Goal: Task Accomplishment & Management: Manage account settings

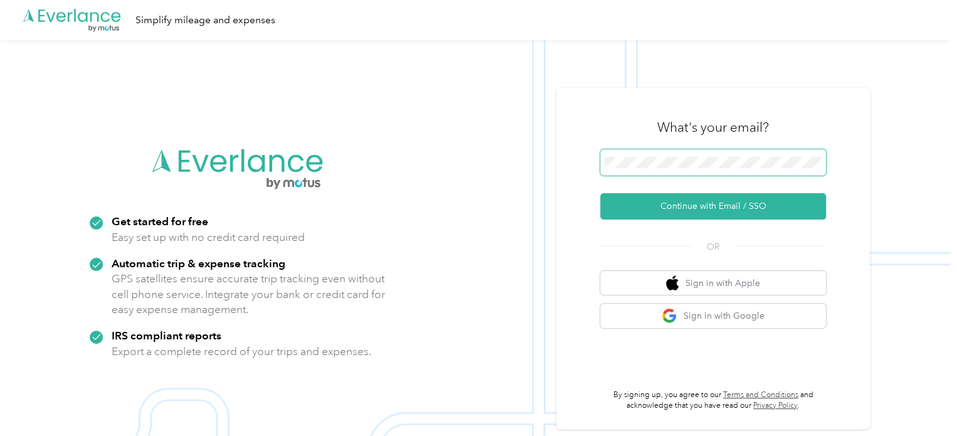
click at [600, 193] on button "Continue with Email / SSO" at bounding box center [713, 206] width 226 height 26
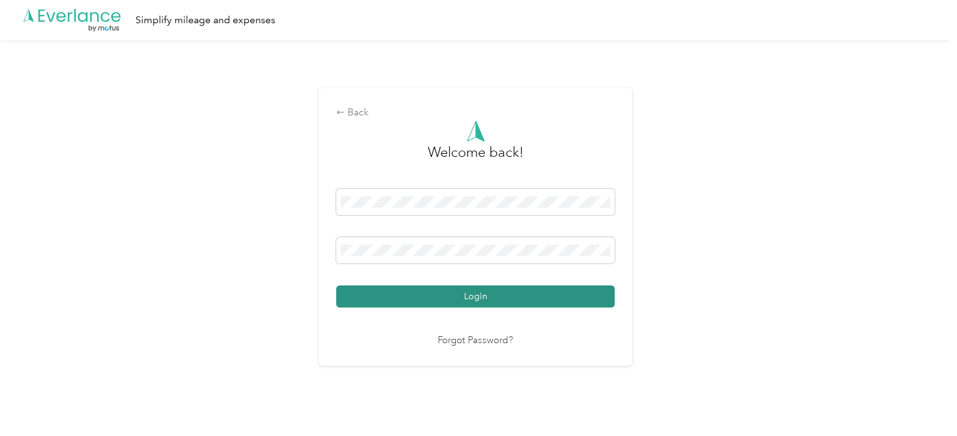
click at [401, 293] on button "Login" at bounding box center [475, 296] width 278 height 22
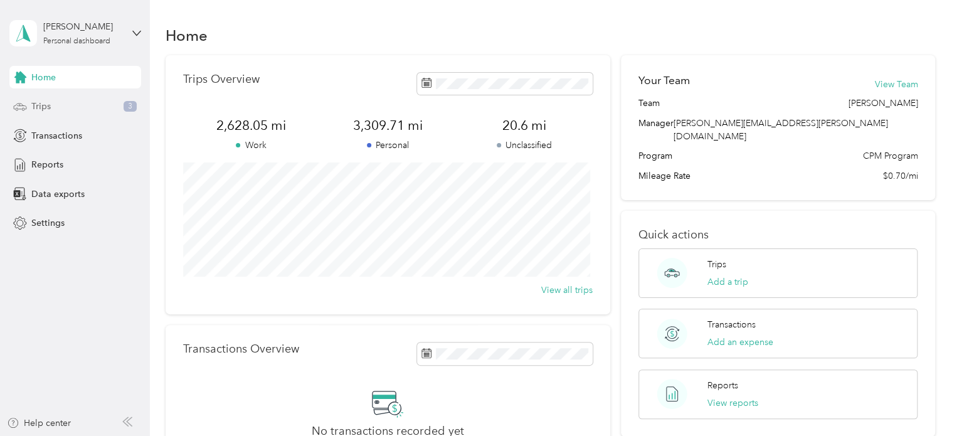
click at [72, 103] on div "Trips 3" at bounding box center [75, 106] width 132 height 23
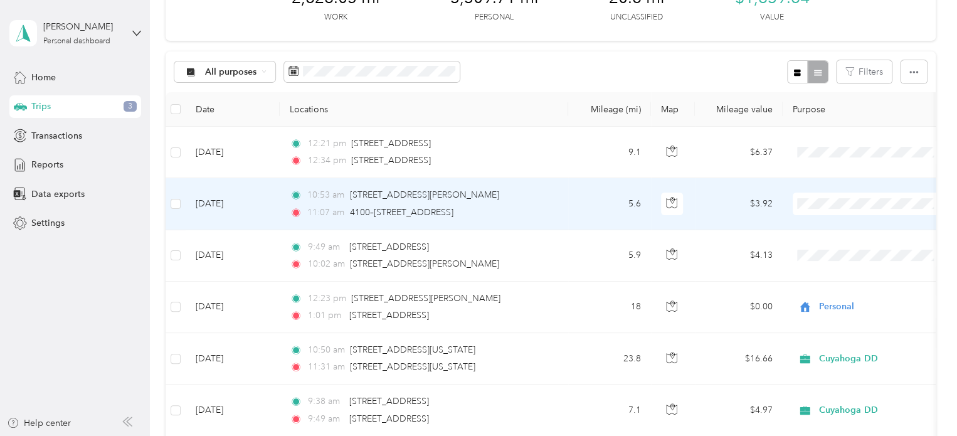
scroll to position [85, 0]
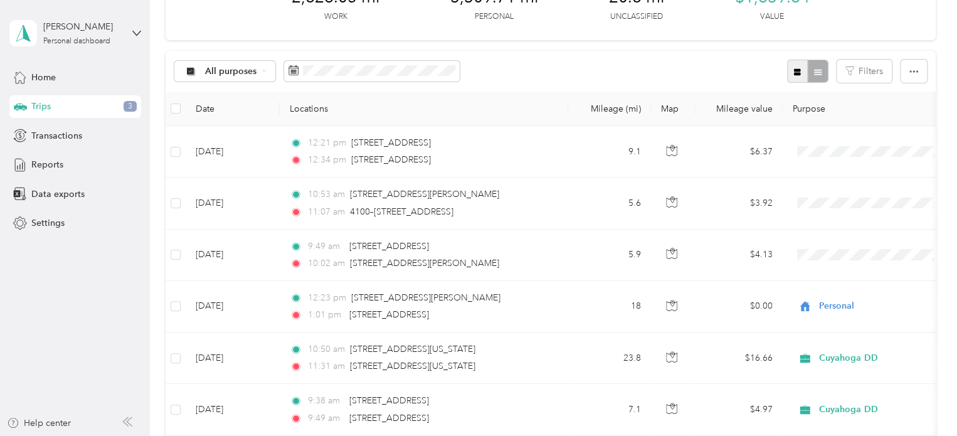
click at [797, 66] on span "button" at bounding box center [796, 71] width 9 height 11
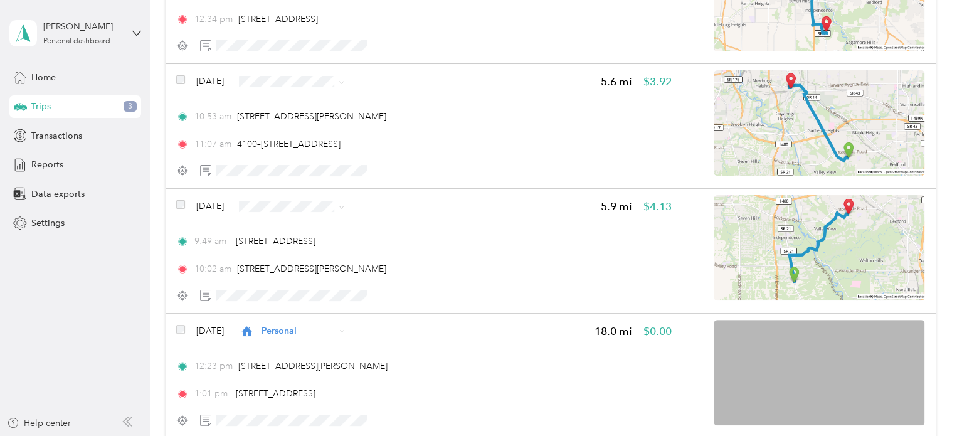
scroll to position [253, 0]
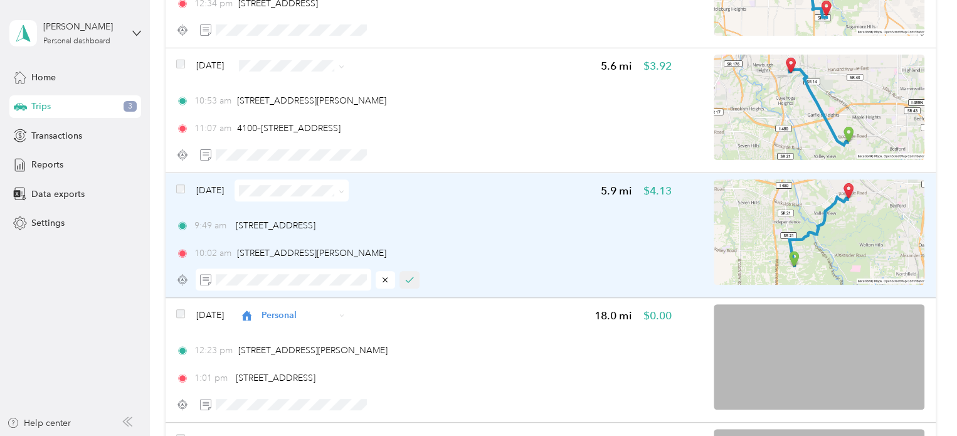
click at [400, 280] on button "button" at bounding box center [409, 280] width 20 height 18
click at [344, 191] on icon at bounding box center [342, 192] width 6 height 6
click at [302, 231] on span "Personal" at bounding box center [321, 231] width 75 height 13
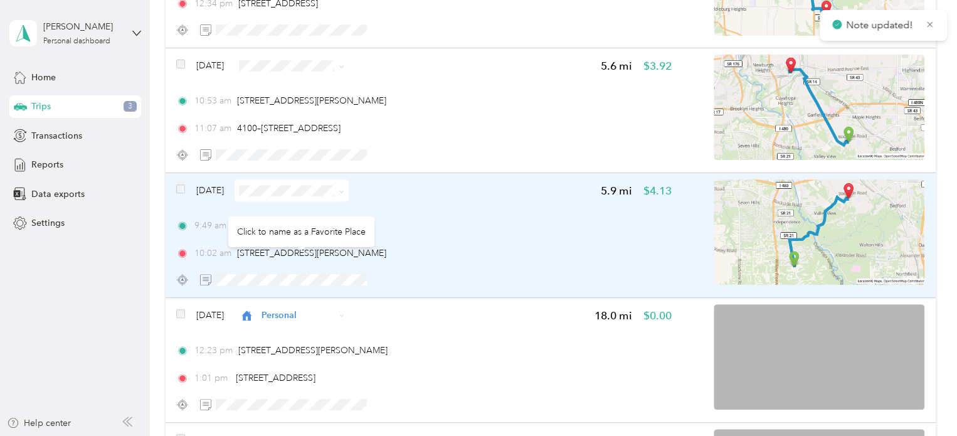
scroll to position [206, 0]
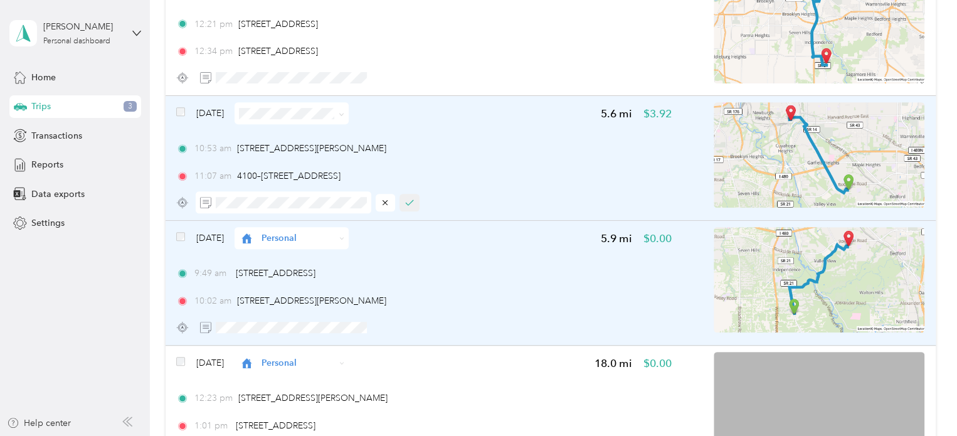
click at [413, 204] on icon "button" at bounding box center [409, 202] width 9 height 9
click at [344, 113] on icon at bounding box center [342, 114] width 4 height 3
click at [317, 135] on span "Cuyahoga DD" at bounding box center [321, 135] width 75 height 13
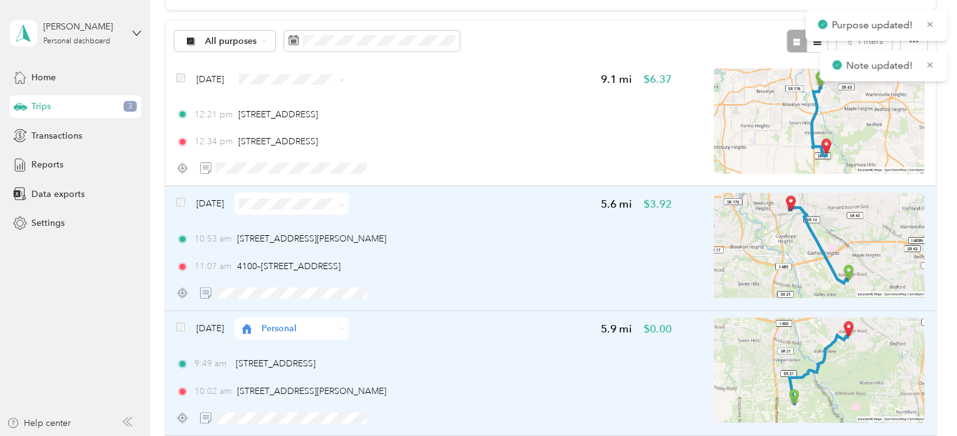
scroll to position [115, 0]
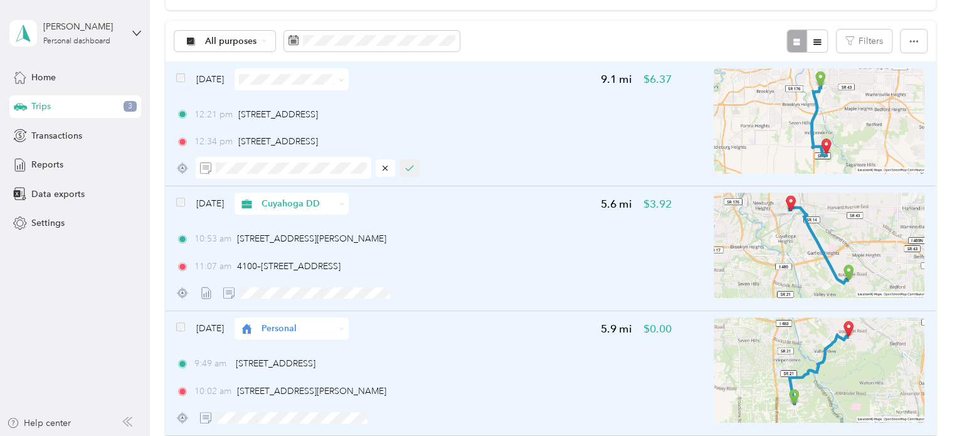
click at [414, 166] on button "button" at bounding box center [409, 168] width 20 height 18
click at [349, 87] on span at bounding box center [291, 79] width 114 height 22
click at [344, 77] on icon at bounding box center [342, 80] width 6 height 6
click at [310, 117] on span "Personal" at bounding box center [321, 122] width 75 height 13
